Goal: Obtain resource: Obtain resource

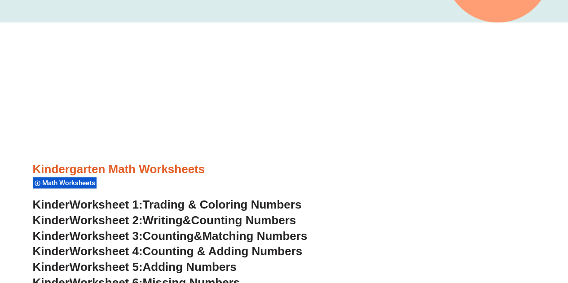
scroll to position [248, 0]
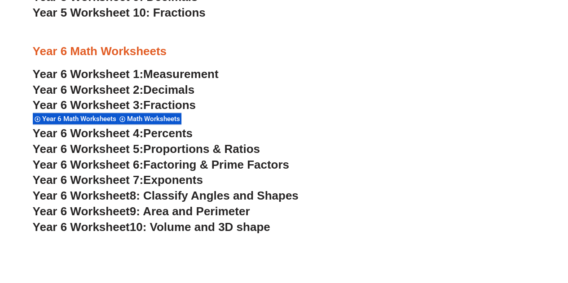
scroll to position [2042, 0]
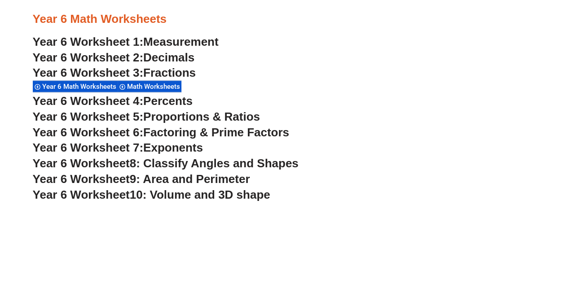
click at [98, 87] on span "Year 6 Math Worksheets" at bounding box center [80, 87] width 77 height 8
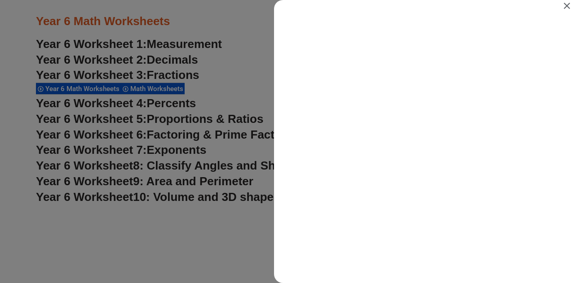
scroll to position [0, 0]
click at [568, 5] on icon "Close" at bounding box center [567, 6] width 6 height 6
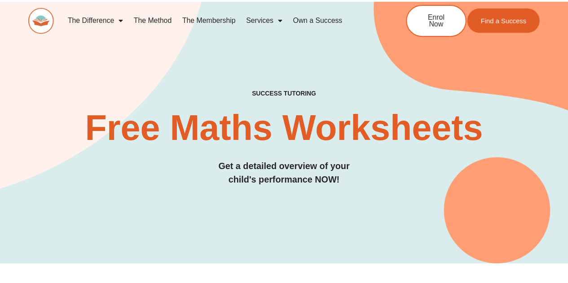
scroll to position [2042, 0]
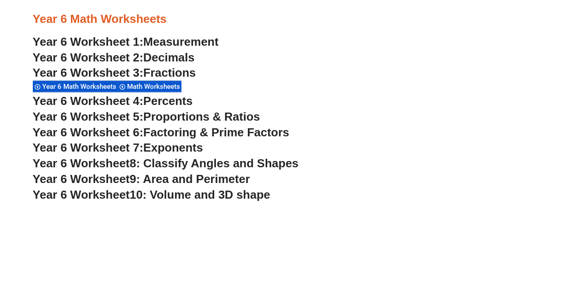
click at [210, 45] on span "Measurement" at bounding box center [180, 41] width 75 height 13
click at [185, 58] on span "Decimals" at bounding box center [168, 57] width 51 height 13
click at [187, 76] on span "Fractions" at bounding box center [169, 72] width 53 height 13
click at [155, 101] on span "Percents" at bounding box center [167, 100] width 49 height 13
click at [184, 118] on span "Proportions & Ratios" at bounding box center [201, 116] width 117 height 13
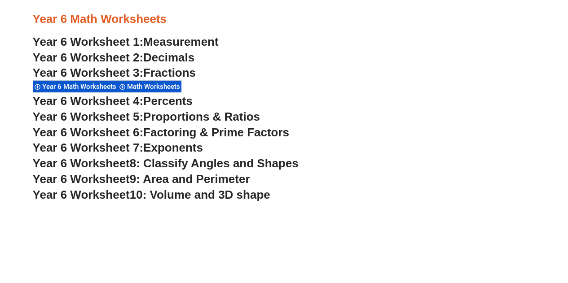
click at [226, 134] on span "Factoring & Prime Factors" at bounding box center [216, 132] width 146 height 13
click at [192, 151] on span "Exponents" at bounding box center [173, 147] width 60 height 13
click at [212, 166] on span "8: Classify Angles and Shapes" at bounding box center [214, 163] width 169 height 13
click at [211, 183] on span "9: Area and Perimeter" at bounding box center [190, 179] width 120 height 13
click at [261, 197] on span "10: Volume and 3D shape" at bounding box center [200, 194] width 141 height 13
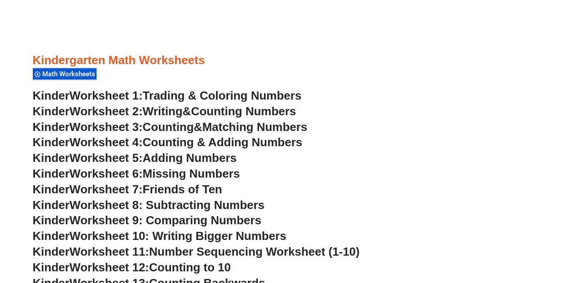
scroll to position [248, 0]
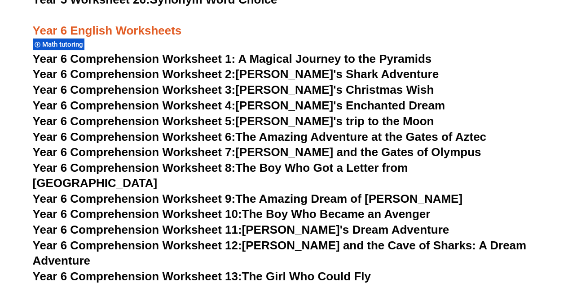
scroll to position [5109, 0]
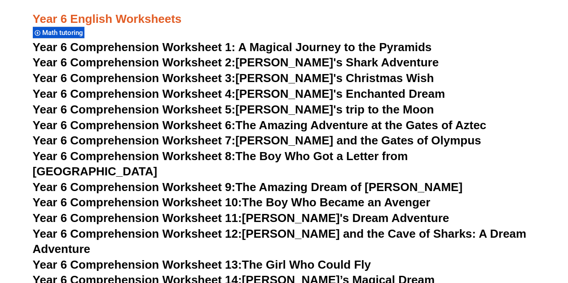
click at [568, 147] on html "Skip to content The Difference Personalised Program Inspirational Tutors Motiva…" at bounding box center [284, 50] width 568 height 10318
click at [264, 53] on span "Year 6 Comprehension Worksheet 1: A Magical Journey to the Pyramids" at bounding box center [232, 46] width 399 height 13
click at [309, 64] on link "Year 6 Comprehension Worksheet 2: Jake's Shark Adventure" at bounding box center [236, 62] width 406 height 13
click at [294, 79] on link "Year 6 Comprehension Worksheet 3: Tommy's Christmas Wish" at bounding box center [234, 77] width 402 height 13
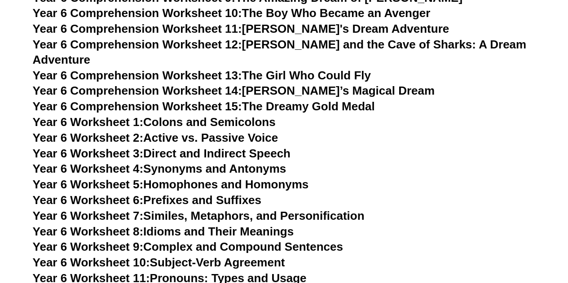
scroll to position [5310, 0]
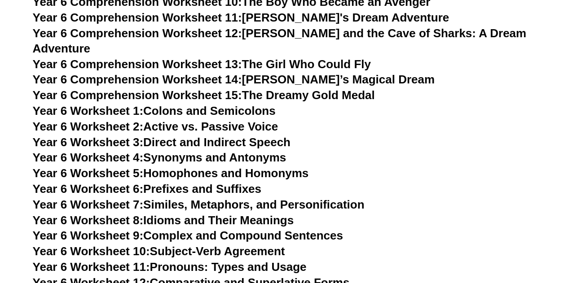
click at [192, 229] on link "Year 6 Worksheet 9: Complex and Compound Sentences" at bounding box center [188, 235] width 310 height 13
click at [243, 120] on link "Year 6 Worksheet 2: Active vs. Passive Voice" at bounding box center [155, 126] width 245 height 13
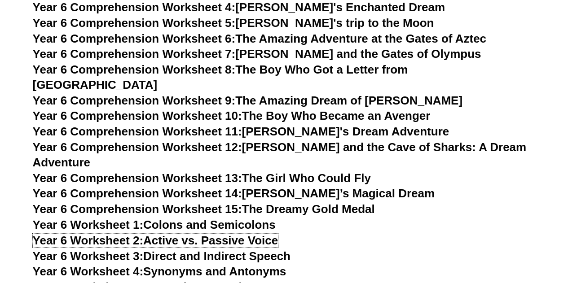
scroll to position [5109, 0]
